Goal: Task Accomplishment & Management: Use online tool/utility

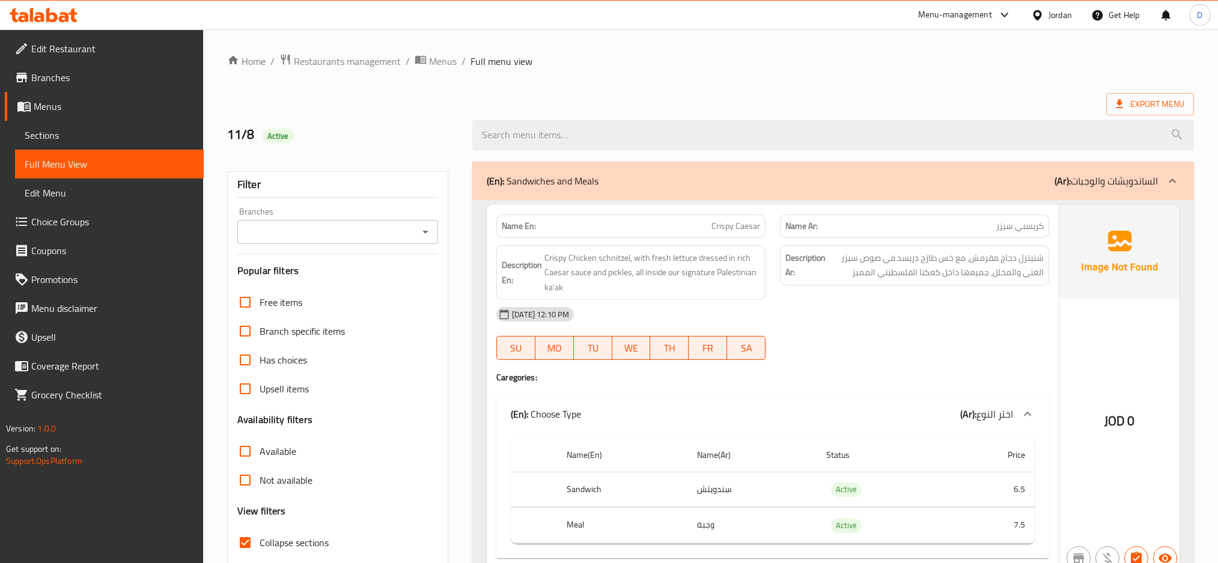
scroll to position [3464, 0]
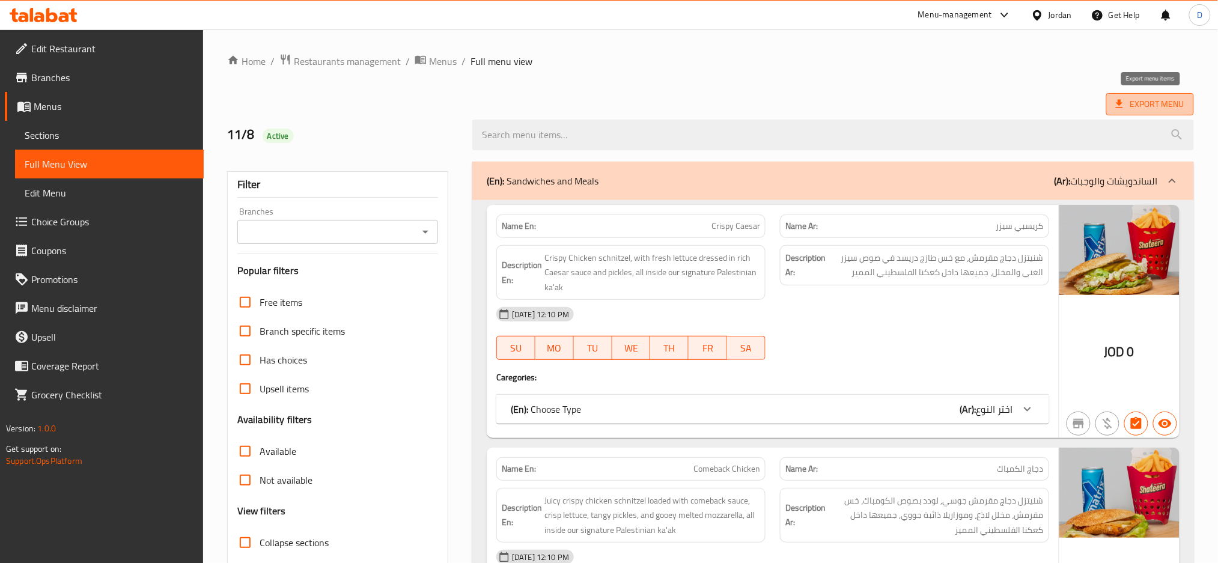
click at [1120, 112] on span "Export Menu" at bounding box center [1150, 104] width 69 height 15
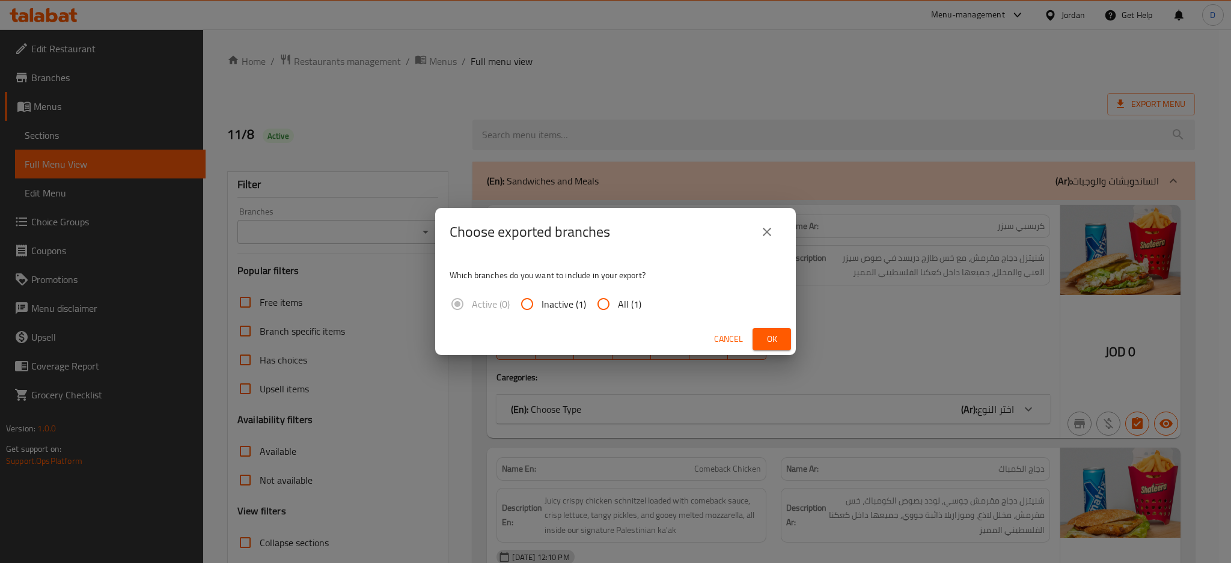
click at [776, 344] on span "Ok" at bounding box center [771, 339] width 19 height 15
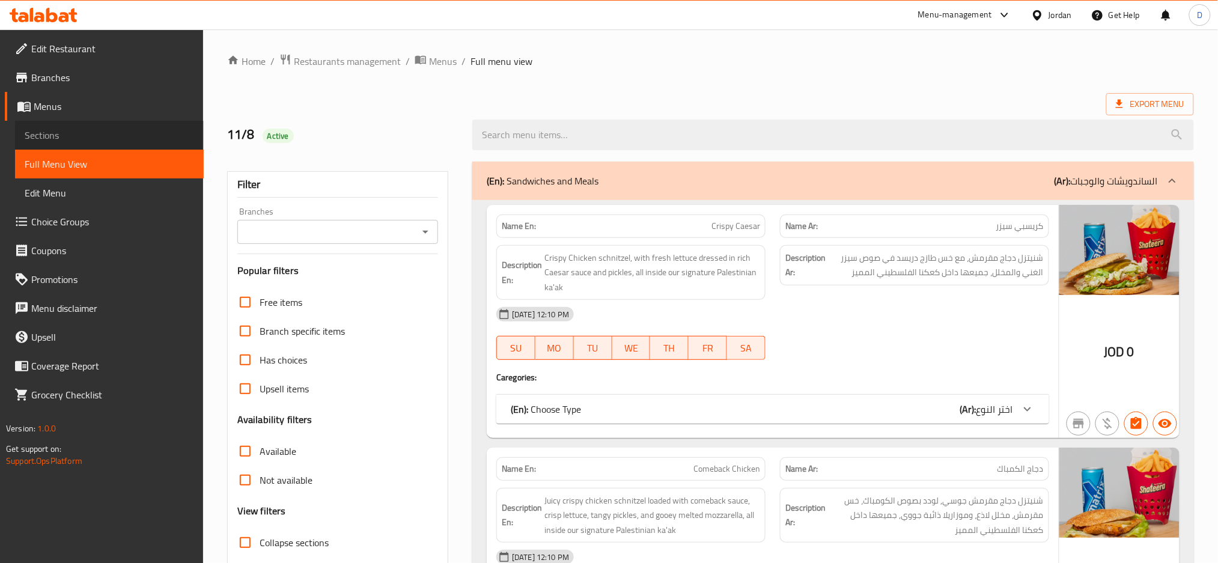
click at [75, 145] on link "Sections" at bounding box center [109, 135] width 189 height 29
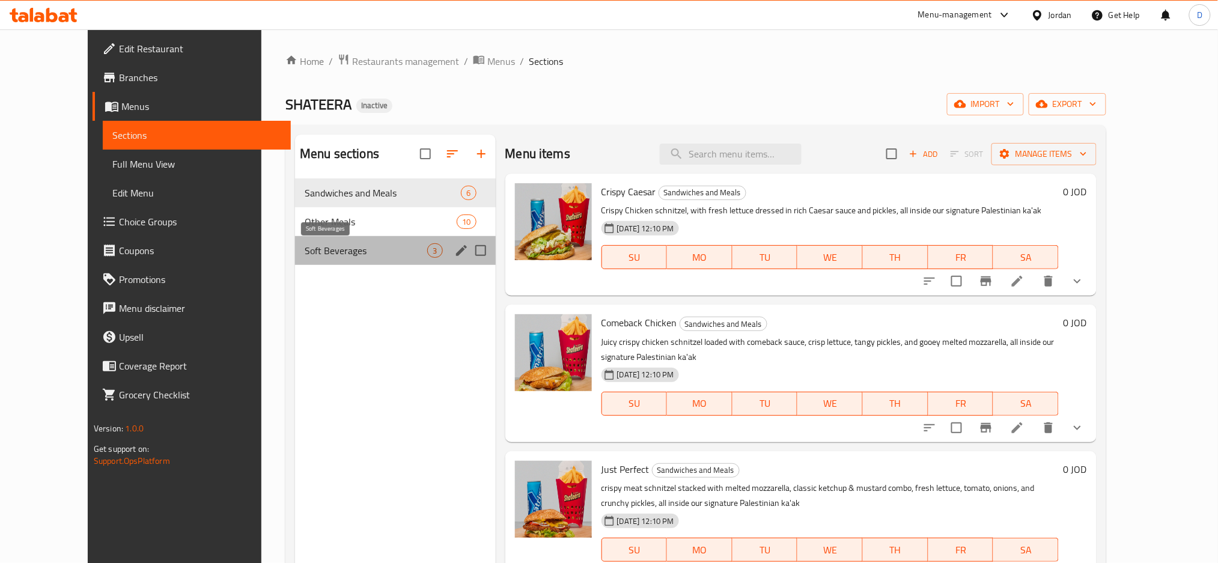
click at [305, 251] on span "Soft Beverages" at bounding box center [366, 250] width 123 height 14
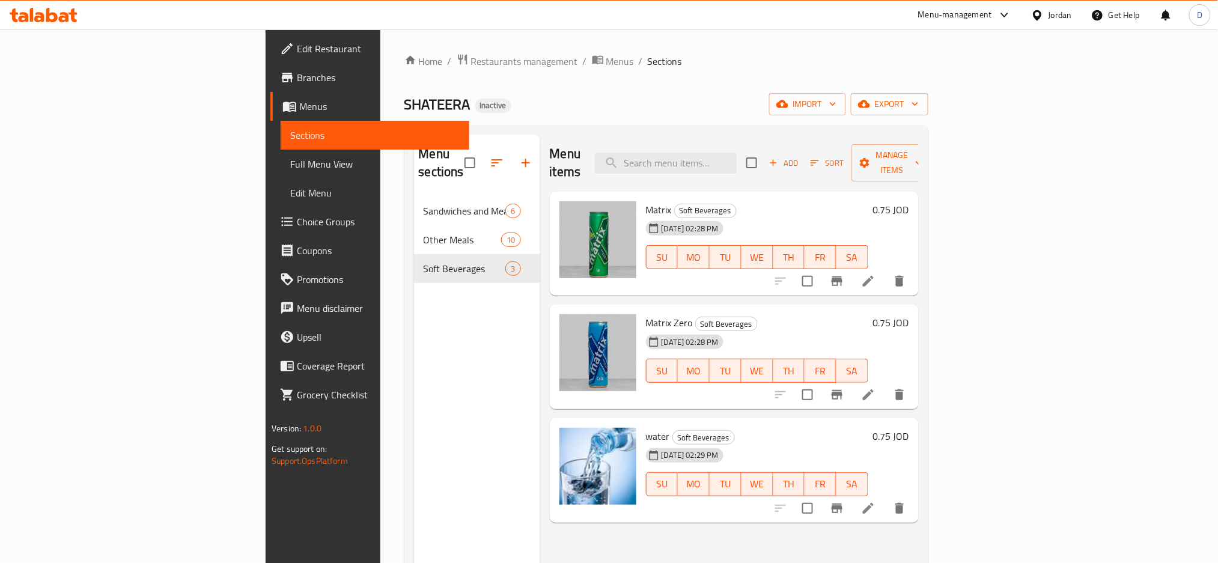
click at [1044, 11] on div at bounding box center [1039, 14] width 17 height 13
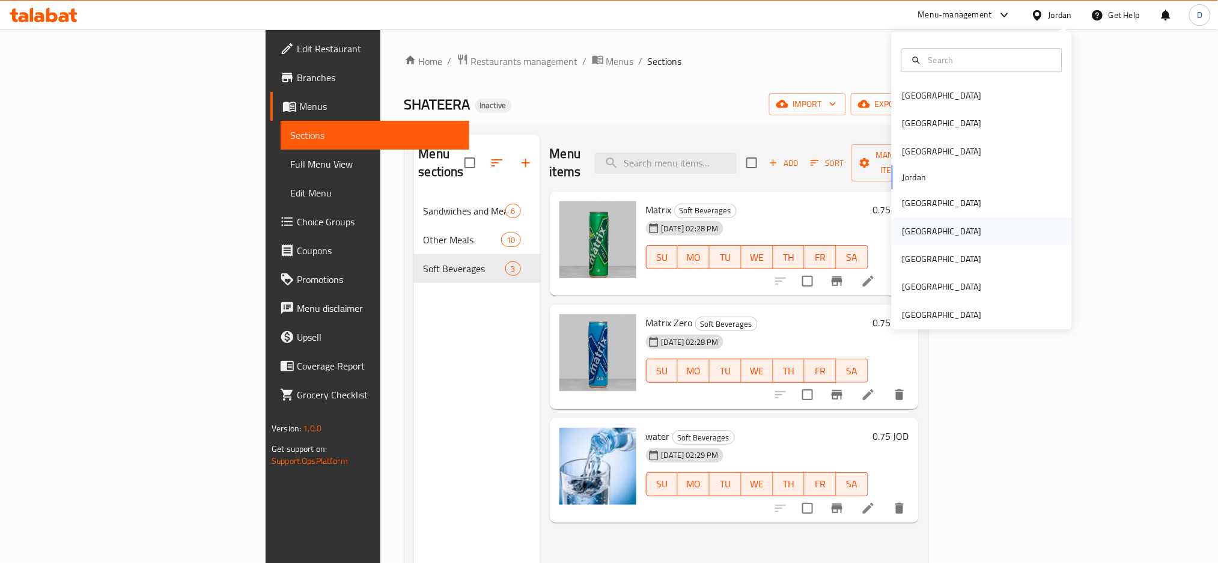
click at [921, 231] on div "Oman" at bounding box center [982, 232] width 180 height 28
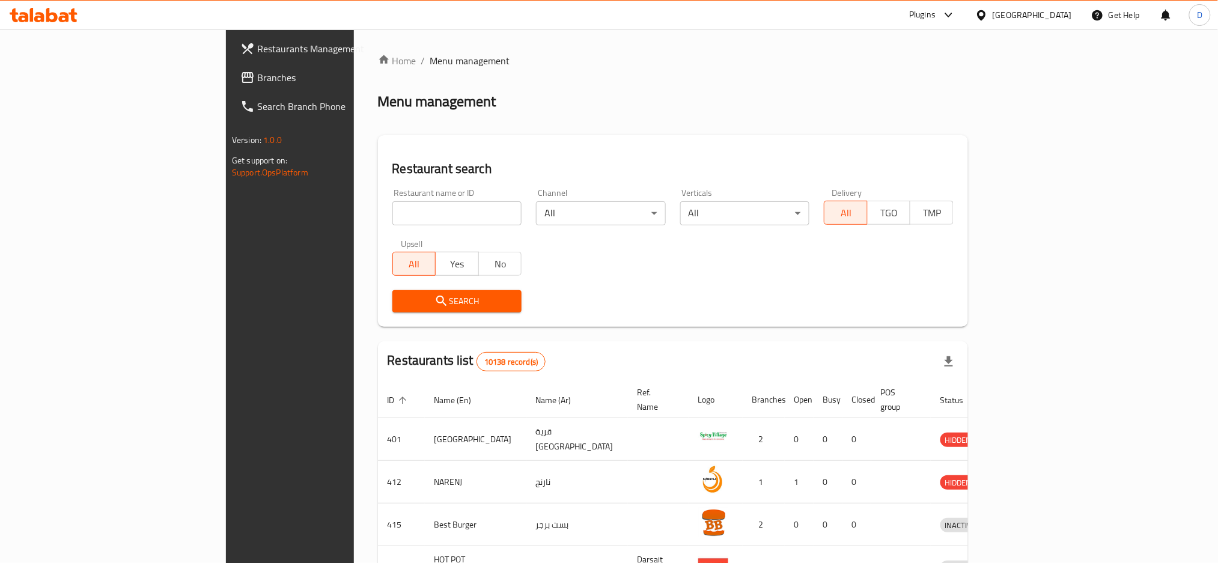
click at [936, 13] on div "Plugins" at bounding box center [922, 15] width 26 height 14
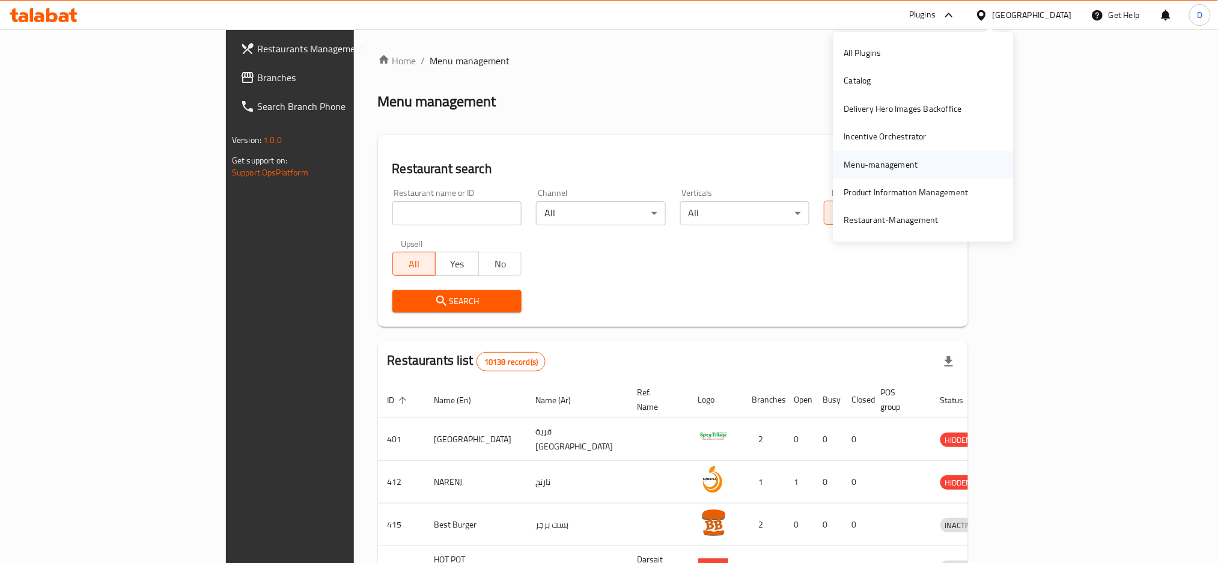
click at [887, 159] on div "Menu-management" at bounding box center [881, 164] width 74 height 13
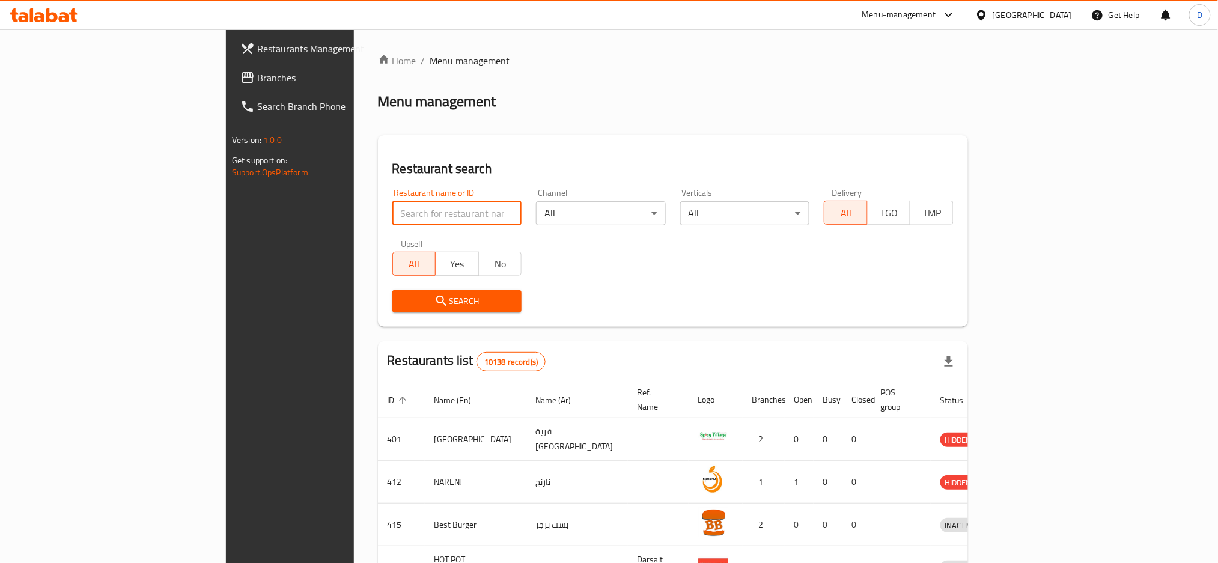
click at [393, 221] on input "search" at bounding box center [457, 213] width 130 height 24
paste input "آخر ساعة"
type input "آخر ساعة"
click button "Search" at bounding box center [457, 301] width 130 height 22
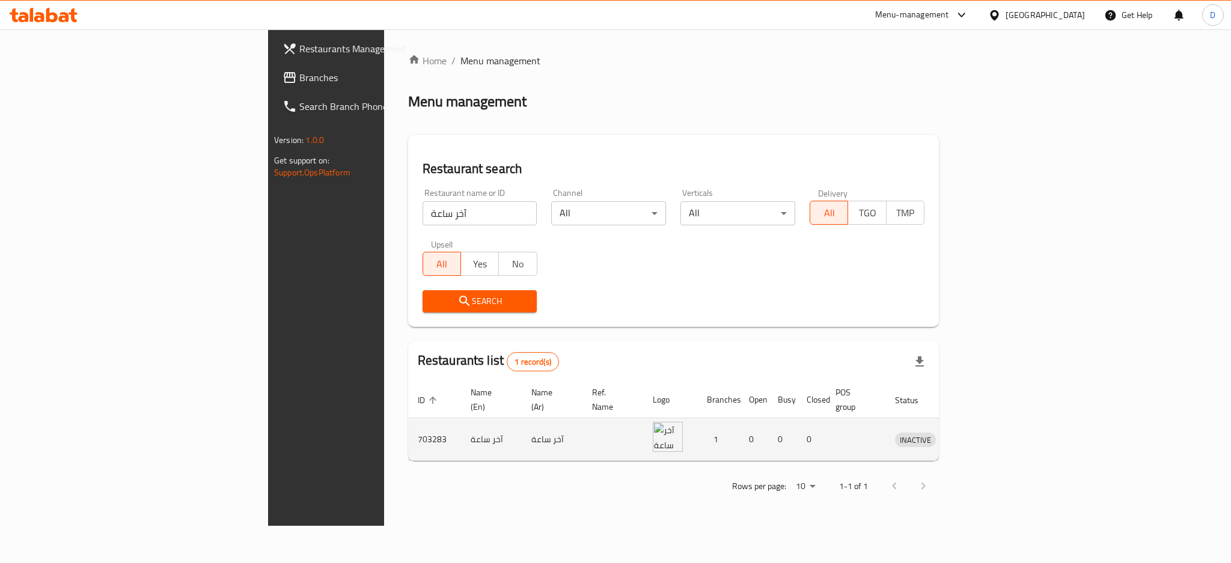
click at [992, 434] on td "enhanced table" at bounding box center [970, 439] width 41 height 43
click at [974, 432] on icon "enhanced table" at bounding box center [967, 439] width 14 height 14
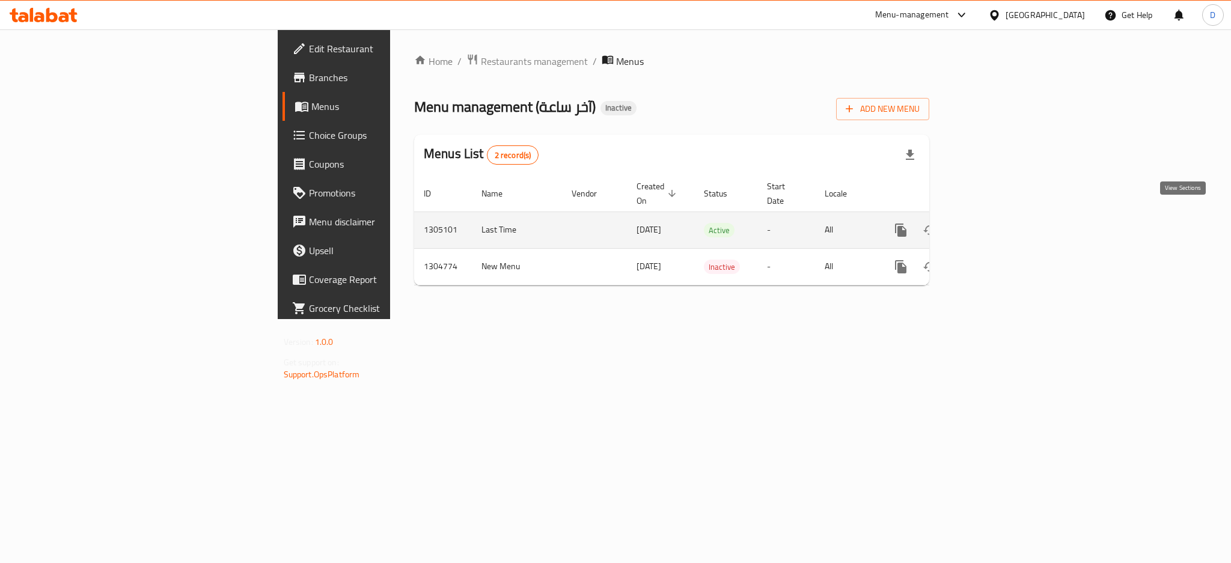
click at [995, 223] on icon "enhanced table" at bounding box center [987, 230] width 14 height 14
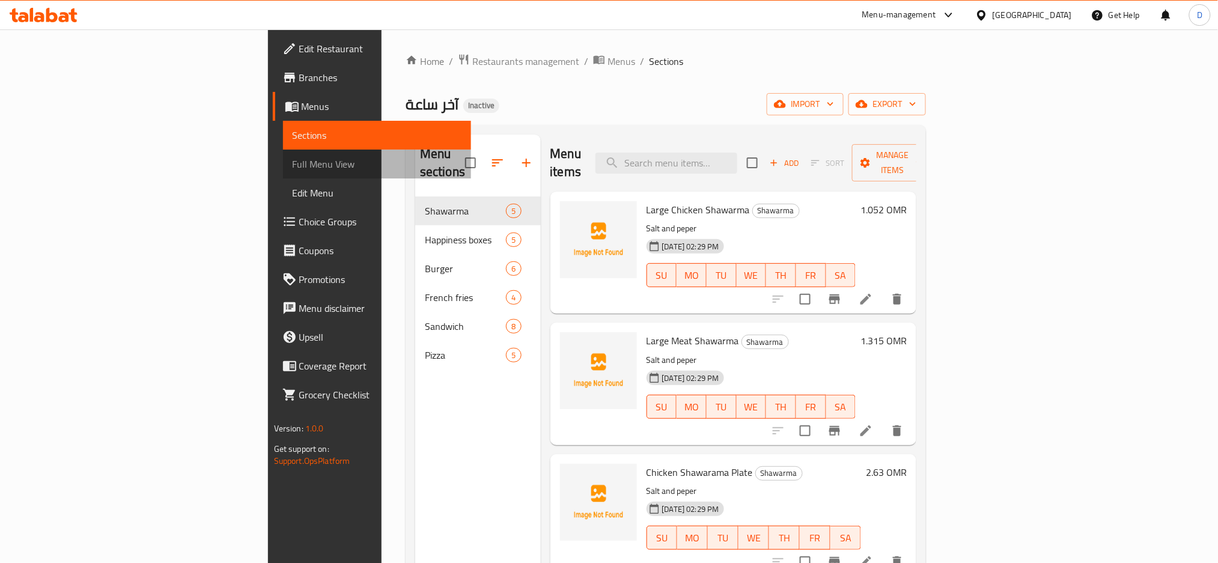
click at [293, 162] on span "Full Menu View" at bounding box center [377, 164] width 169 height 14
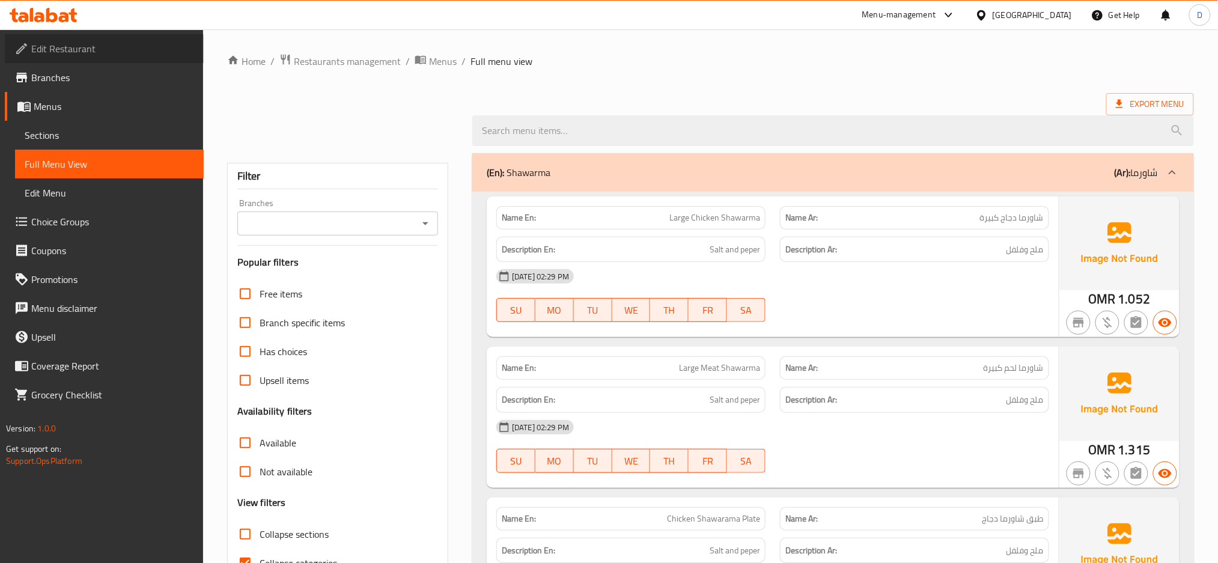
click at [126, 47] on span "Edit Restaurant" at bounding box center [112, 48] width 163 height 14
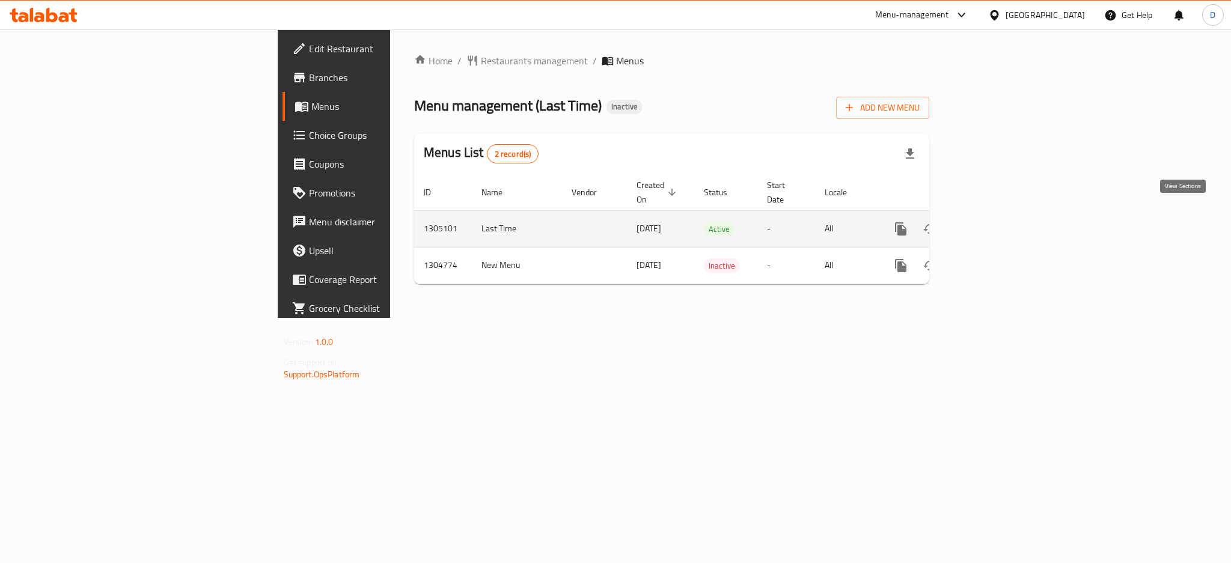
click at [995, 222] on icon "enhanced table" at bounding box center [987, 229] width 14 height 14
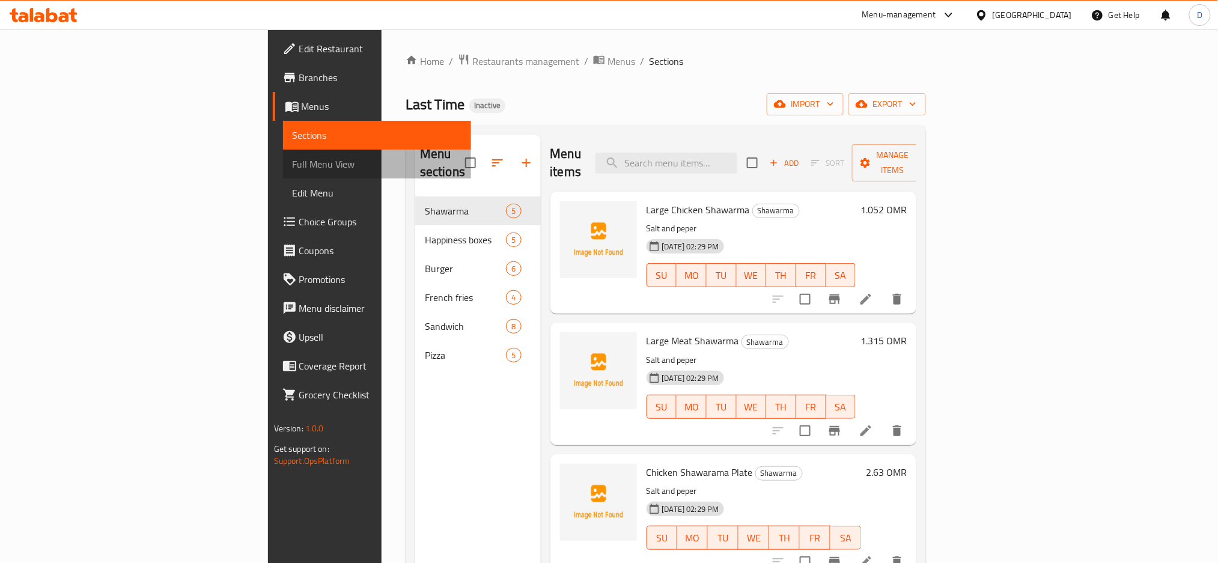
click at [293, 170] on span "Full Menu View" at bounding box center [377, 164] width 169 height 14
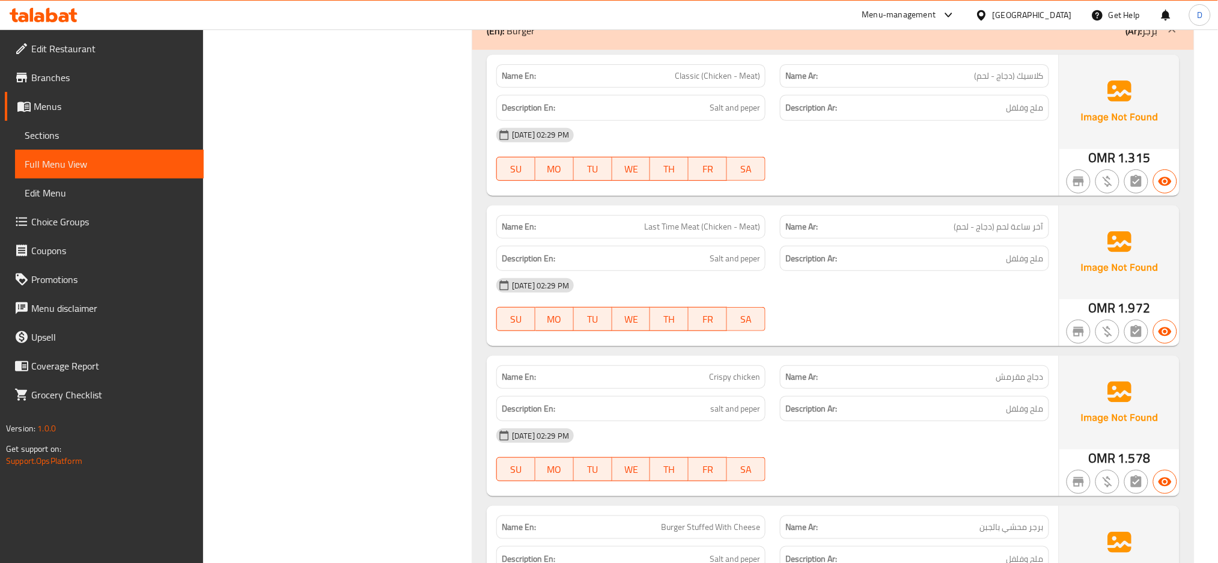
scroll to position [1790, 0]
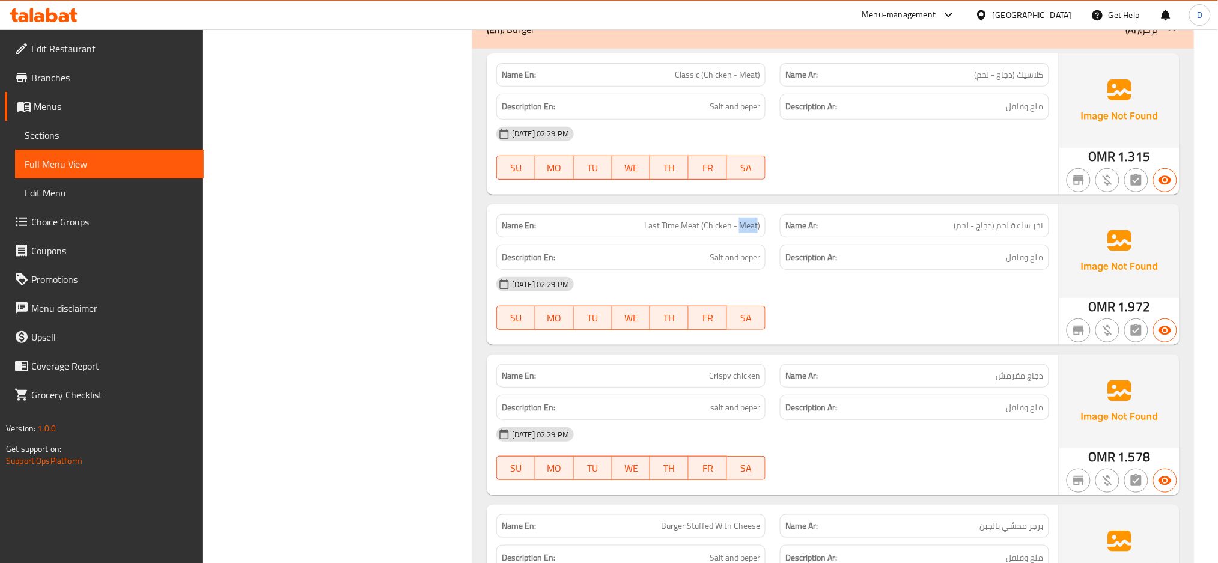
copy span "Last Time Meat (Chicken - Meat)"
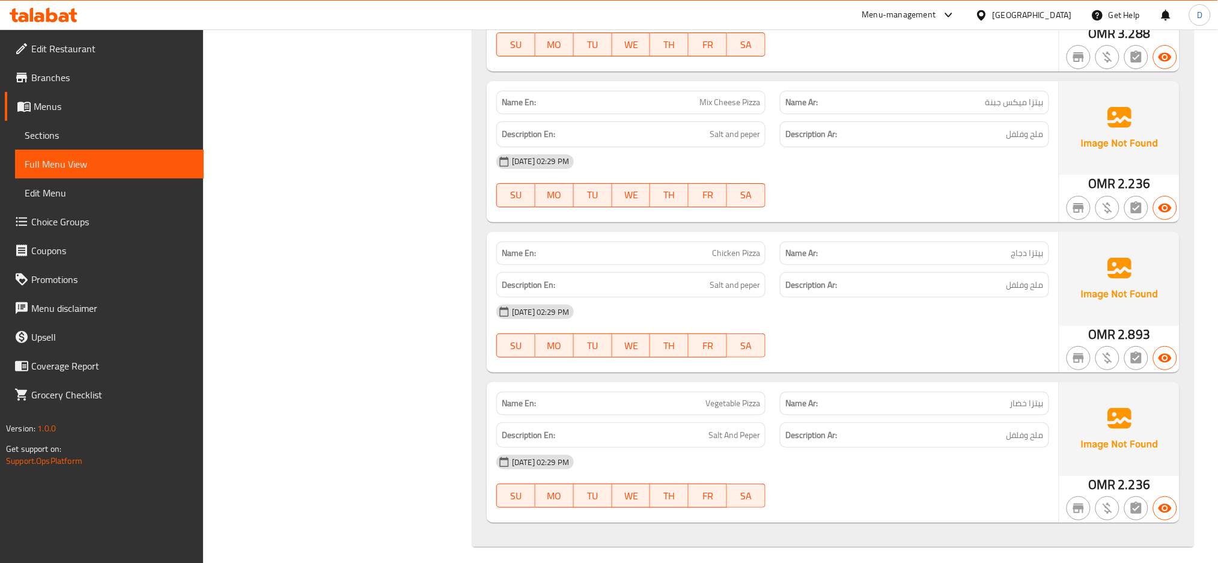
scroll to position [4982, 0]
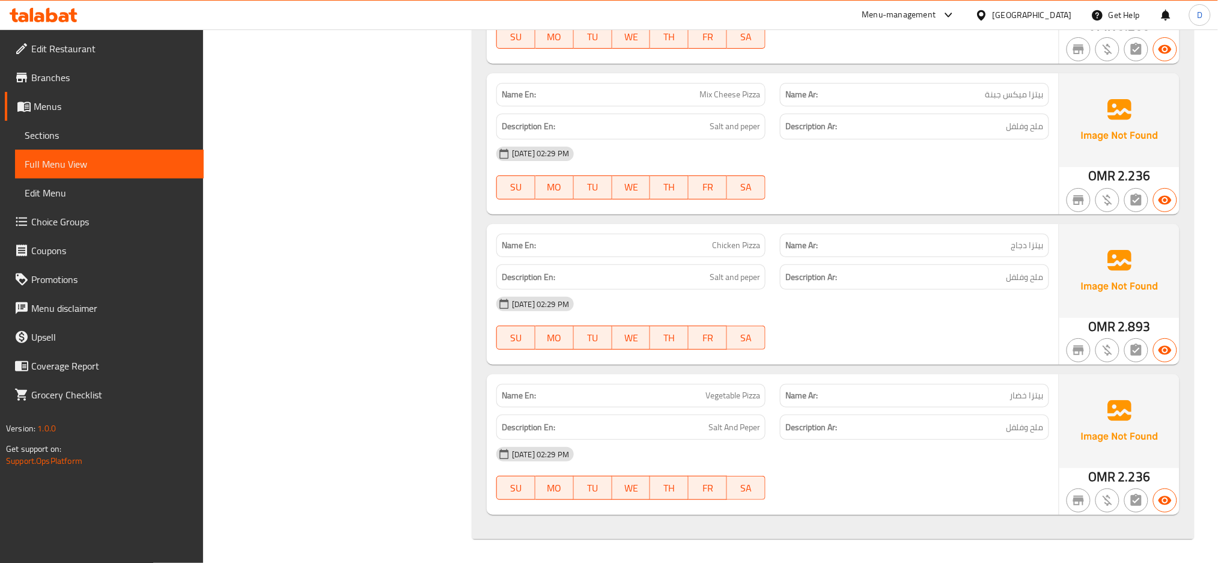
click at [164, 135] on span "Sections" at bounding box center [109, 135] width 169 height 14
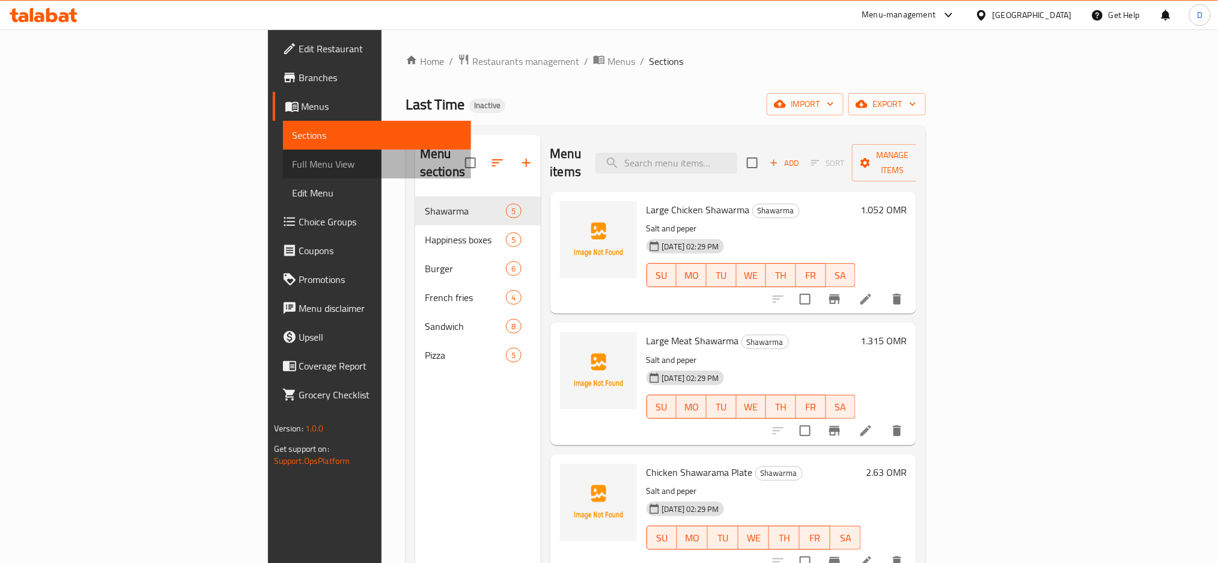
click at [293, 168] on span "Full Menu View" at bounding box center [377, 164] width 169 height 14
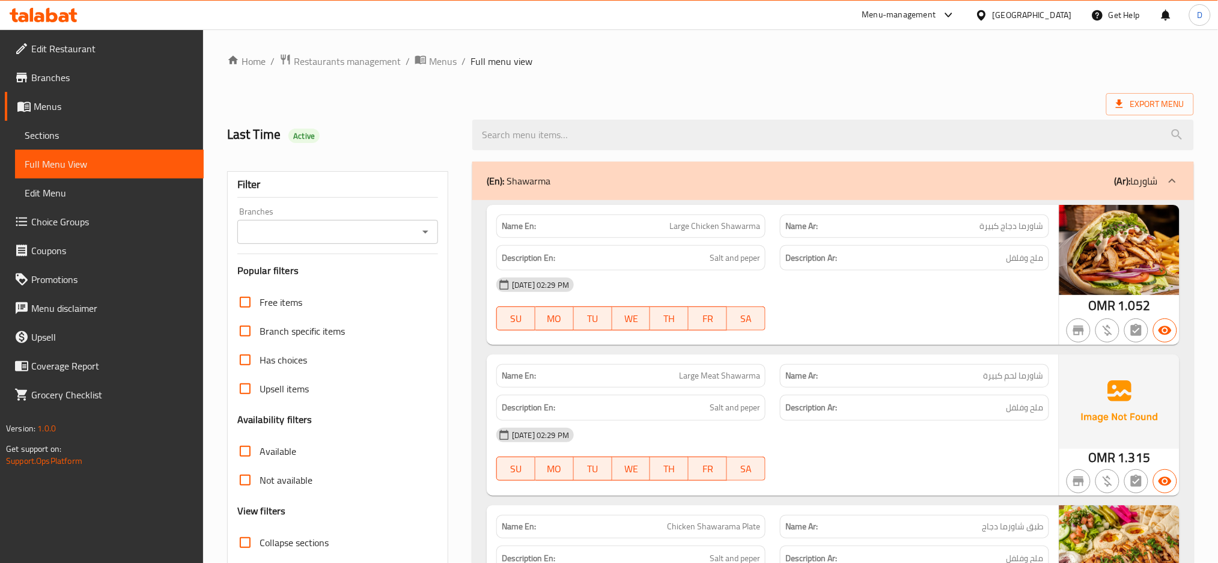
click at [1053, 16] on div "Oman" at bounding box center [1032, 14] width 79 height 13
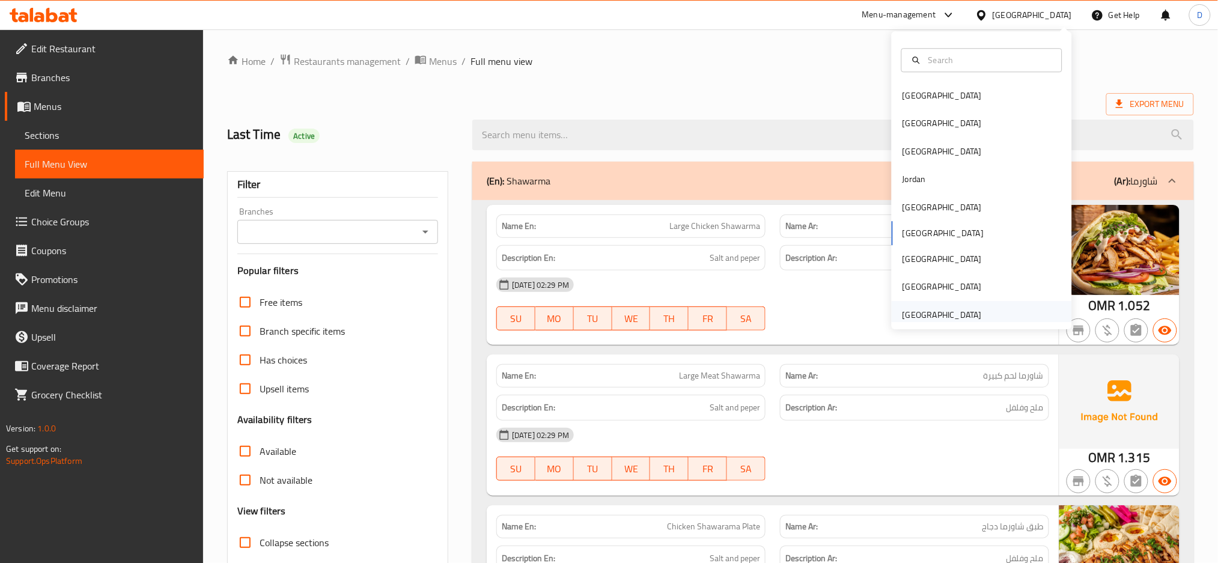
click at [940, 321] on div "[GEOGRAPHIC_DATA]" at bounding box center [942, 314] width 79 height 13
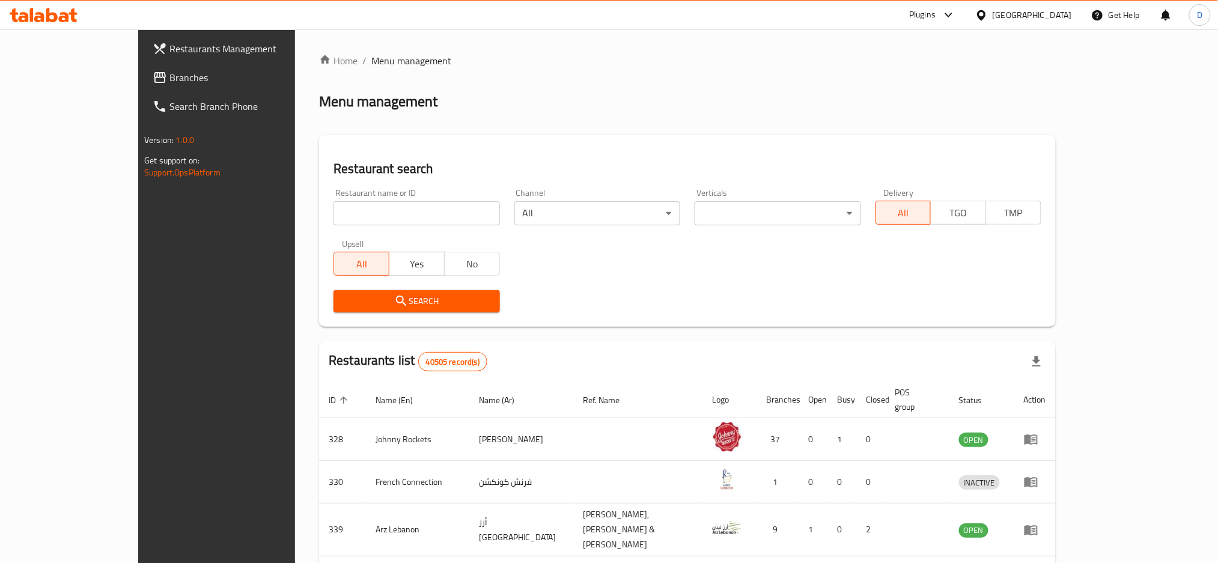
click at [930, 15] on div "Plugins" at bounding box center [922, 15] width 26 height 14
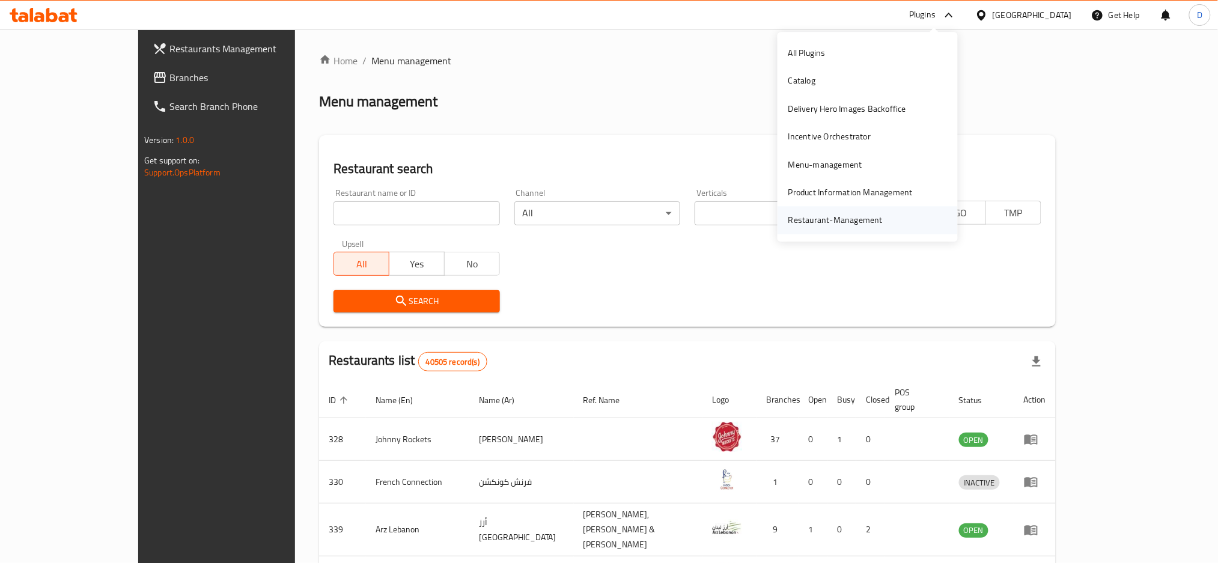
click at [850, 219] on div "Restaurant-Management" at bounding box center [835, 220] width 94 height 13
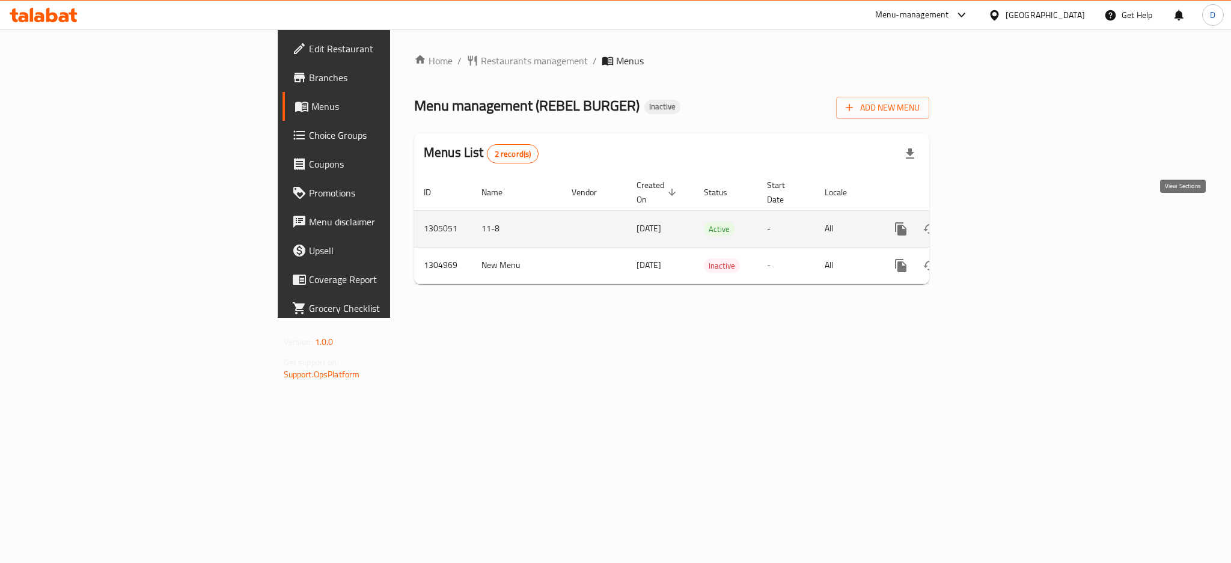
click at [995, 222] on icon "enhanced table" at bounding box center [987, 229] width 14 height 14
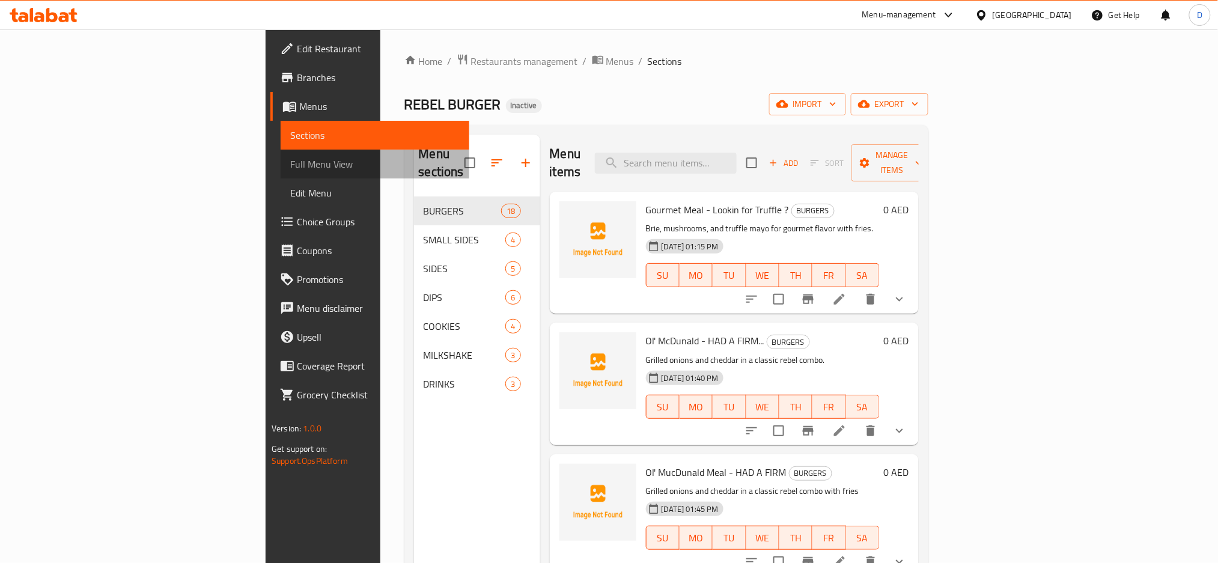
click at [281, 151] on link "Full Menu View" at bounding box center [375, 164] width 189 height 29
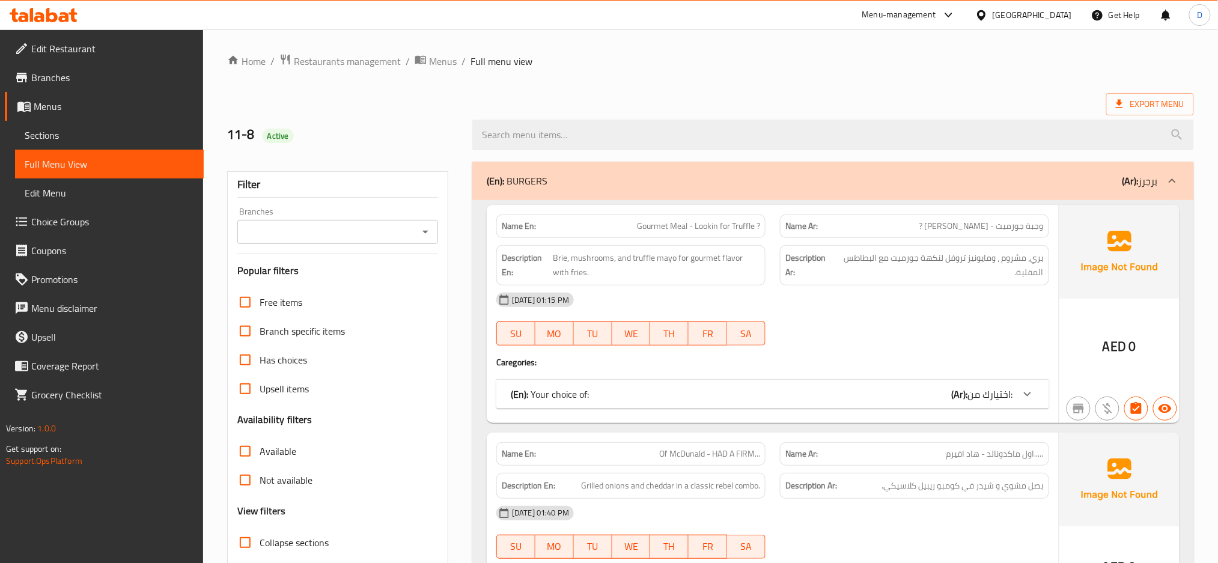
scroll to position [157, 0]
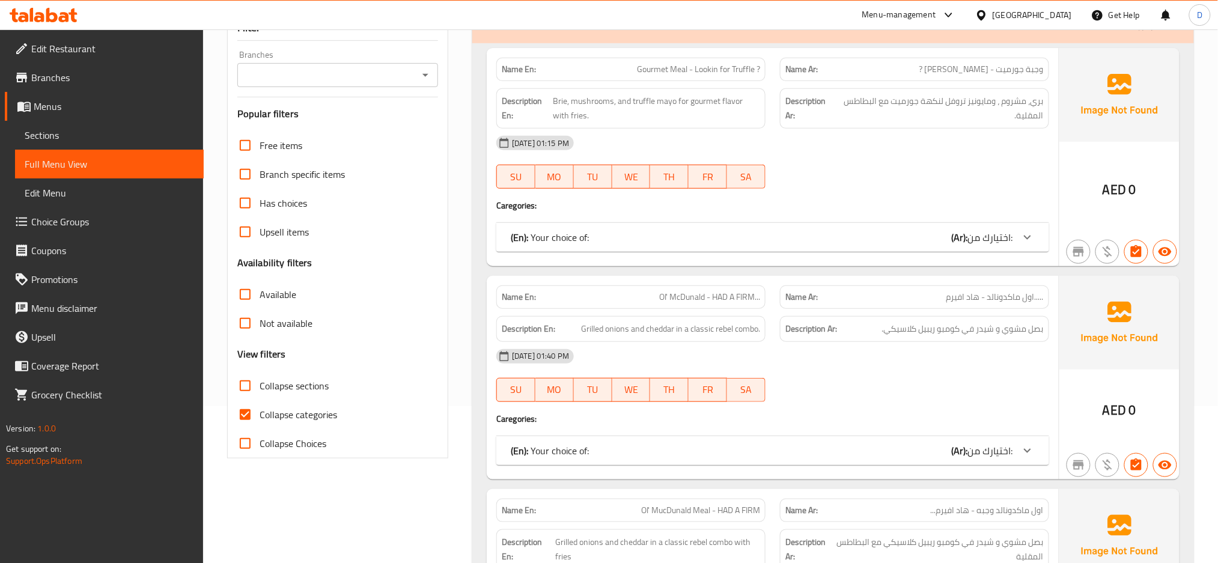
drag, startPoint x: 334, startPoint y: 418, endPoint x: 316, endPoint y: 379, distance: 43.3
click at [334, 418] on span "Collapse categories" at bounding box center [299, 414] width 78 height 14
click at [260, 418] on input "Collapse categories" at bounding box center [245, 414] width 29 height 29
checkbox input "false"
click at [316, 379] on span "Collapse sections" at bounding box center [294, 386] width 69 height 14
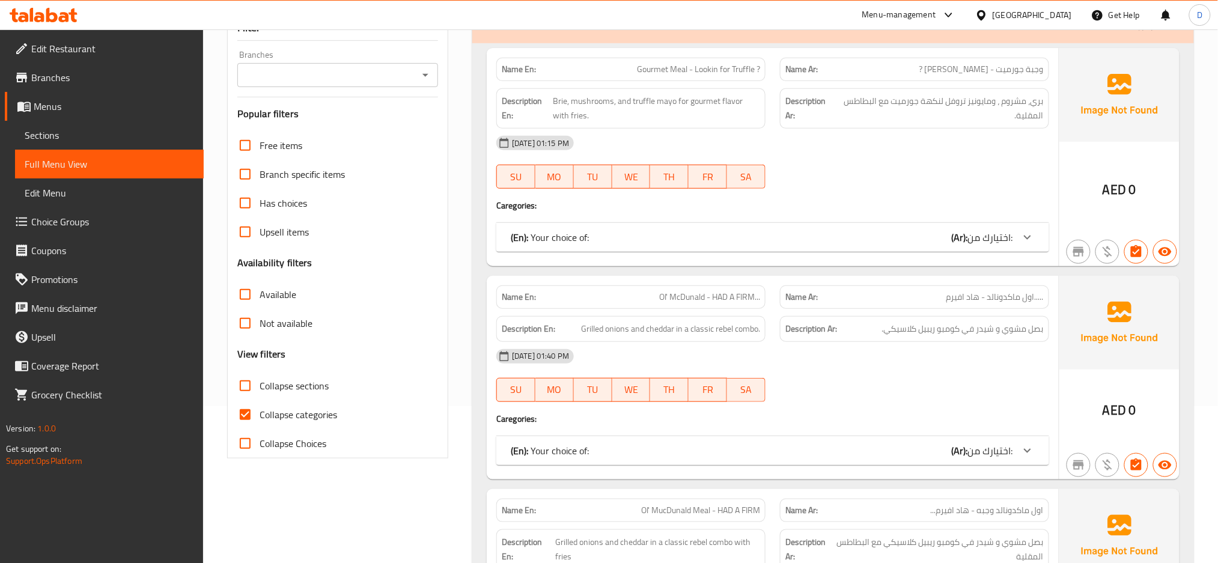
click at [260, 379] on input "Collapse sections" at bounding box center [245, 385] width 29 height 29
checkbox input "true"
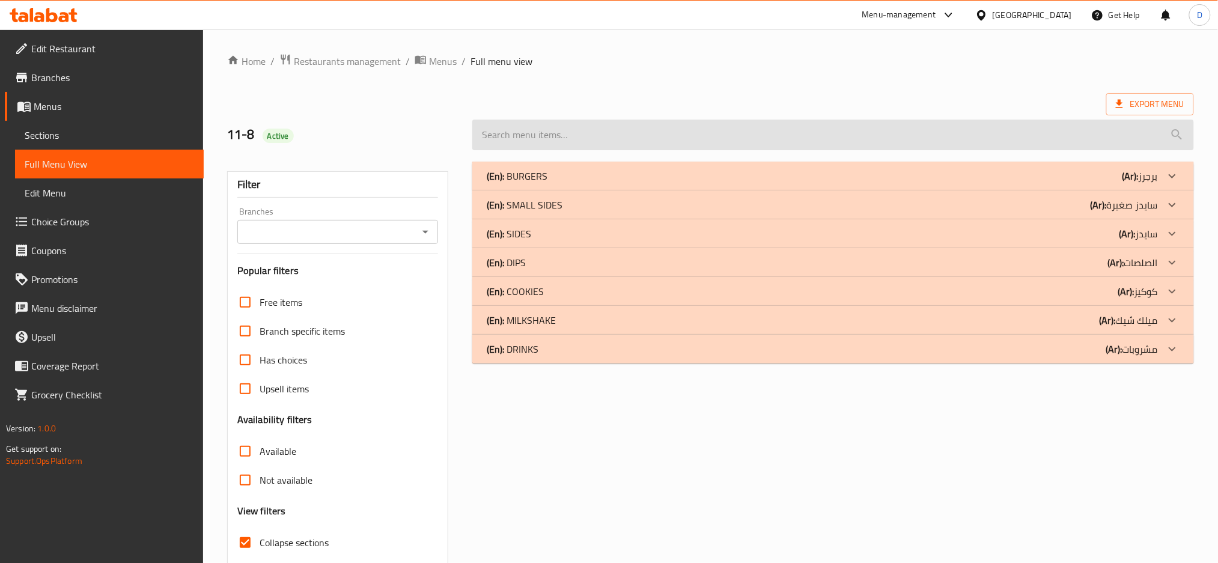
scroll to position [1, 0]
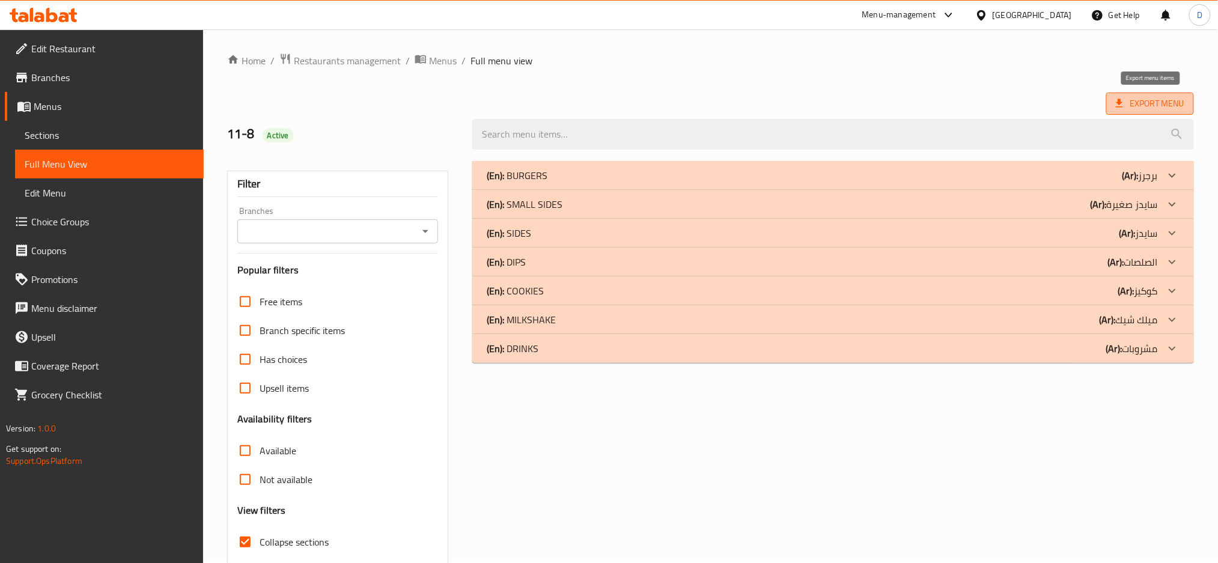
click at [1162, 104] on span "Export Menu" at bounding box center [1150, 103] width 69 height 15
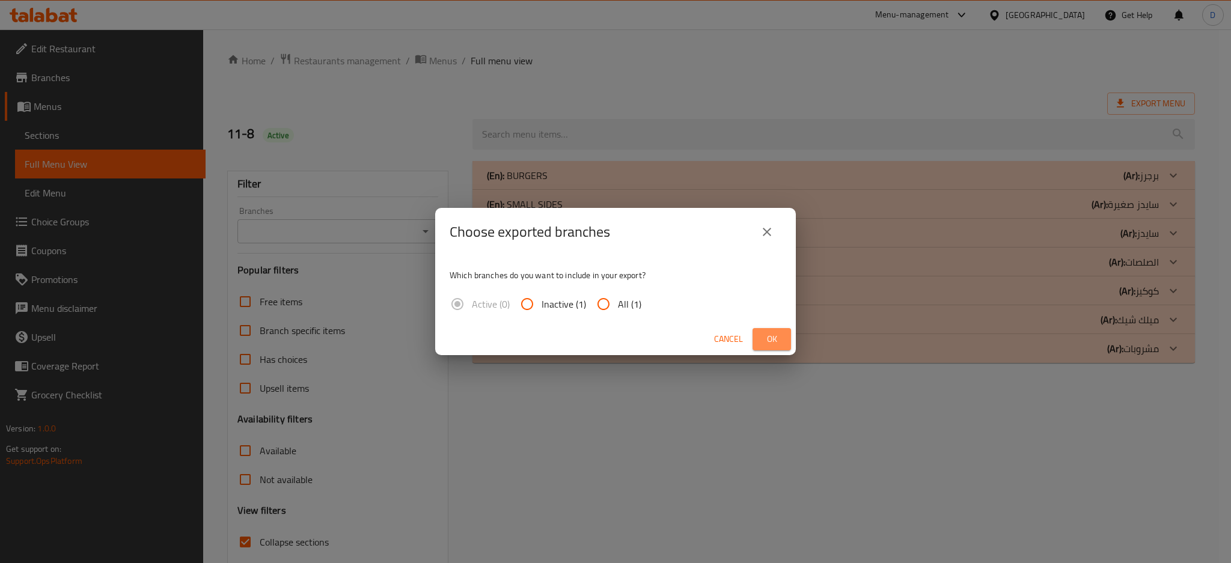
click at [784, 331] on button "Ok" at bounding box center [771, 339] width 38 height 22
